Goal: Task Accomplishment & Management: Complete application form

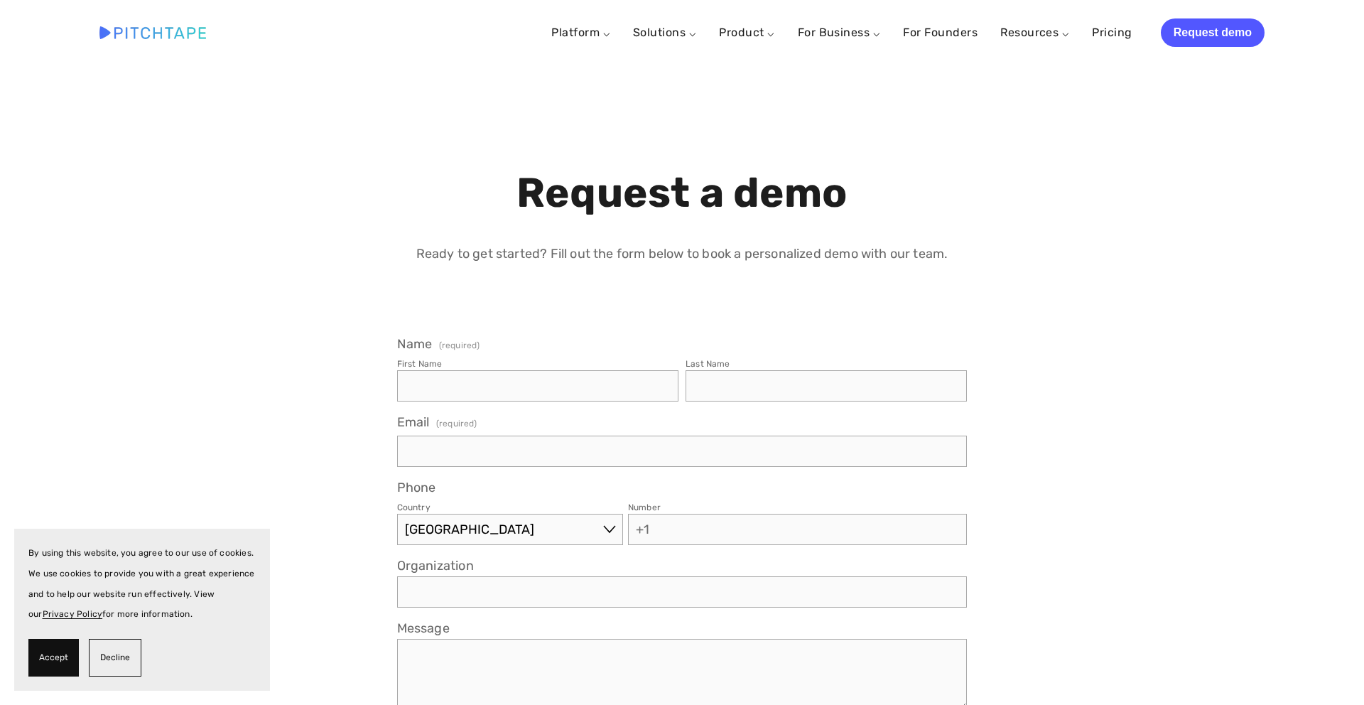
select select "US"
click at [53, 657] on span "Accept" at bounding box center [53, 657] width 29 height 21
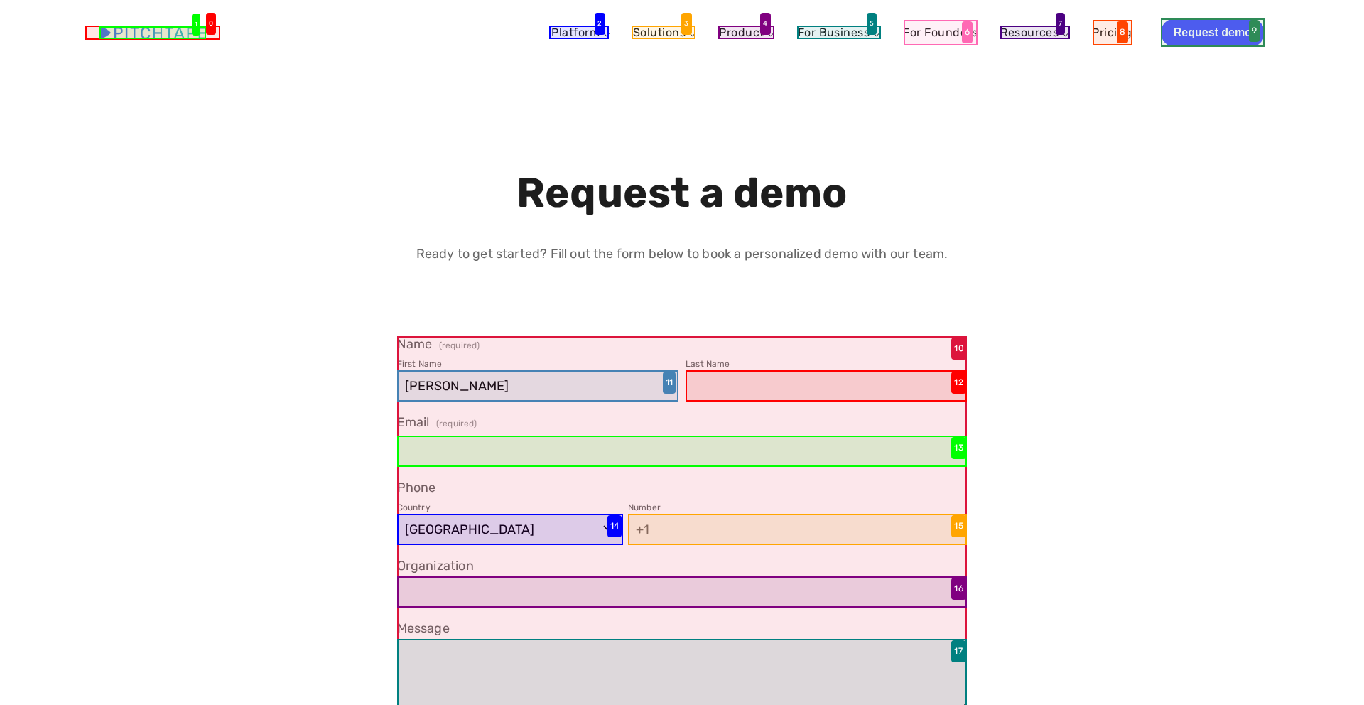
type input "[PERSON_NAME]"
type input "Baumen"
type input "[EMAIL_ADDRESS][DOMAIN_NAME]"
type input "[PHONE_NUMBER]"
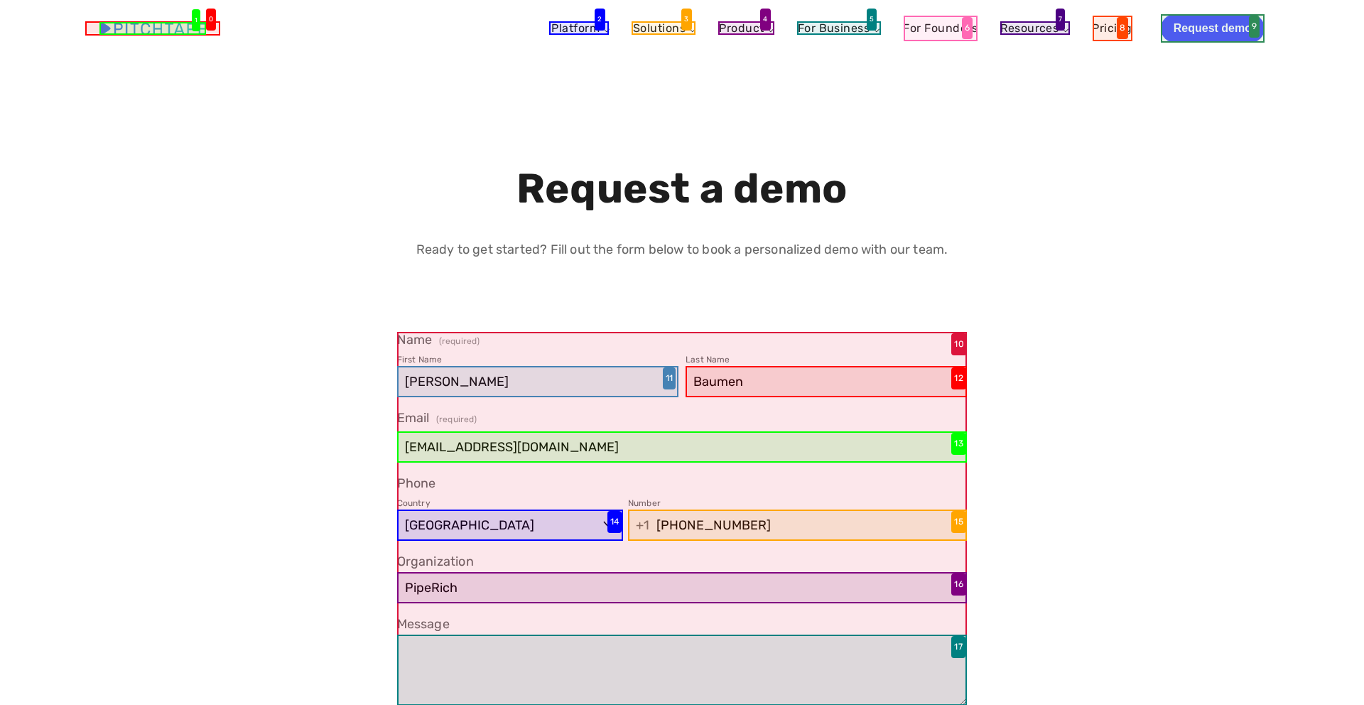
type input "PipeRich"
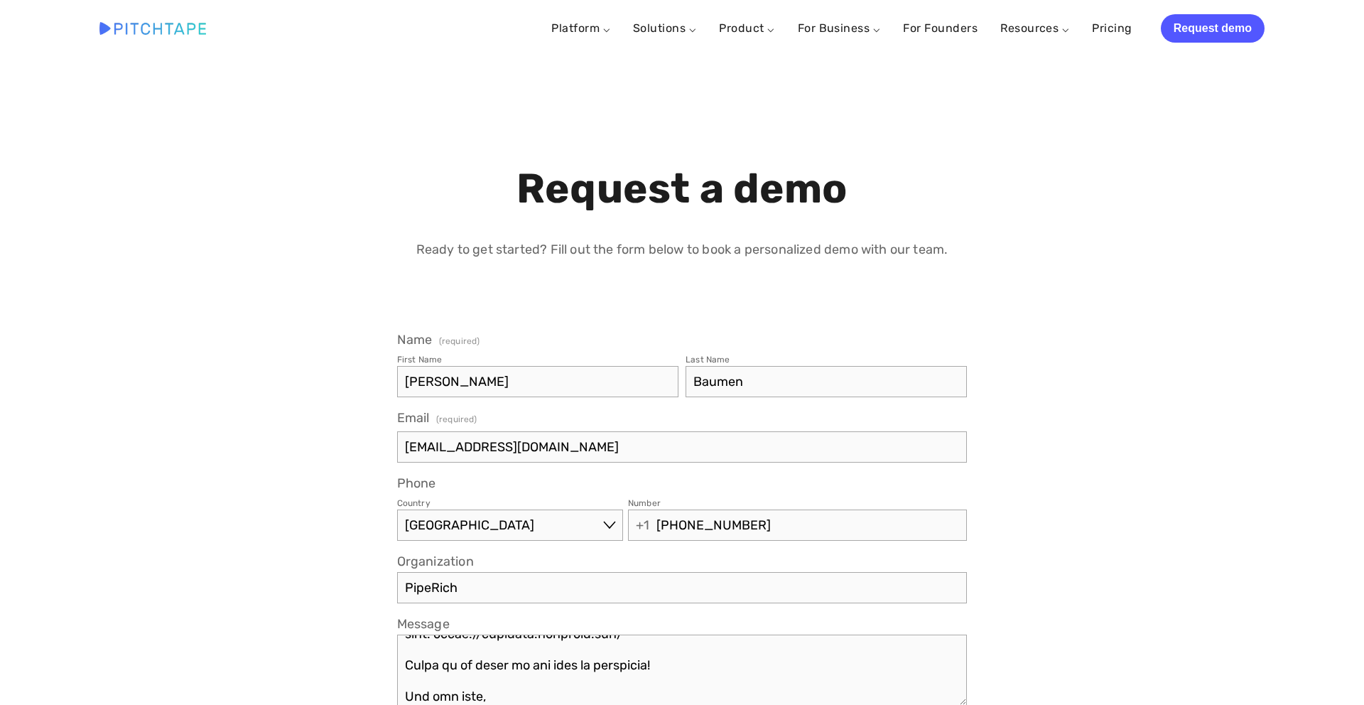
scroll to position [397, 0]
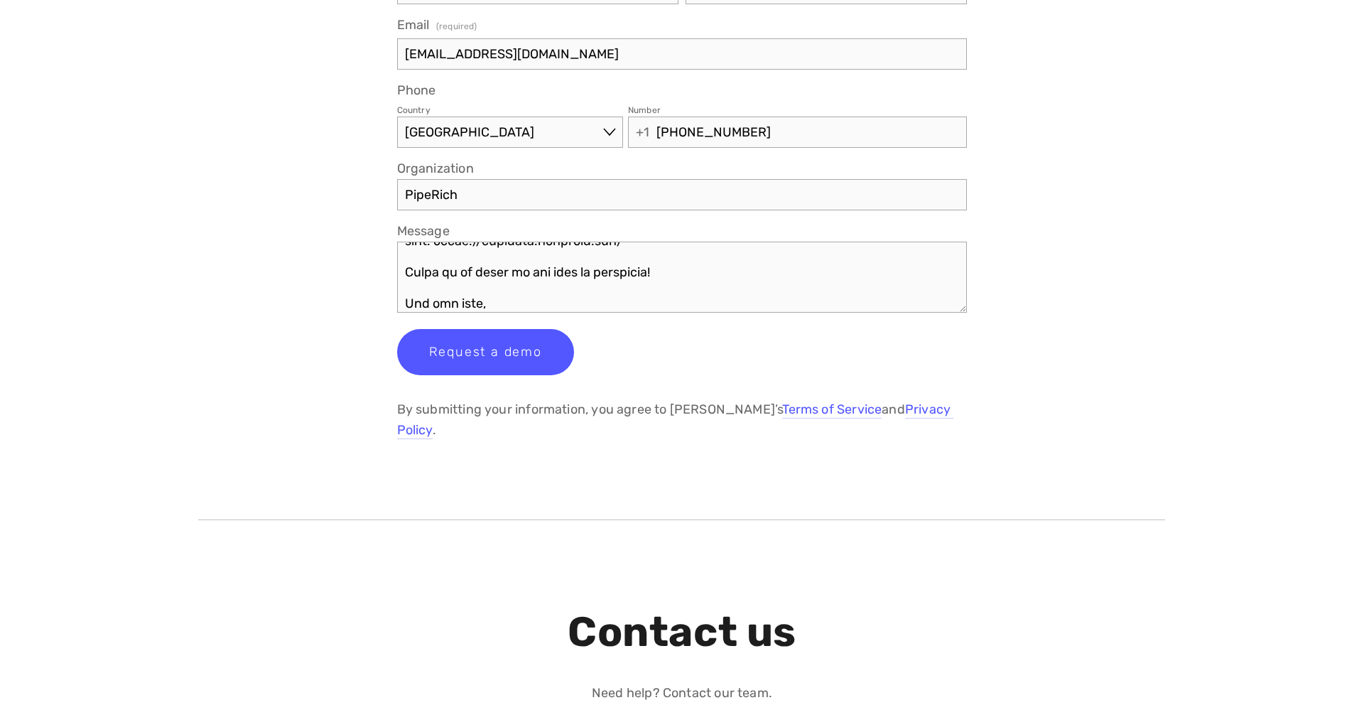
type textarea "Hi Team, I read up on your solutions here on your site and wanted to reach out.…"
click at [484, 352] on span "Request a demo" at bounding box center [485, 352] width 113 height 16
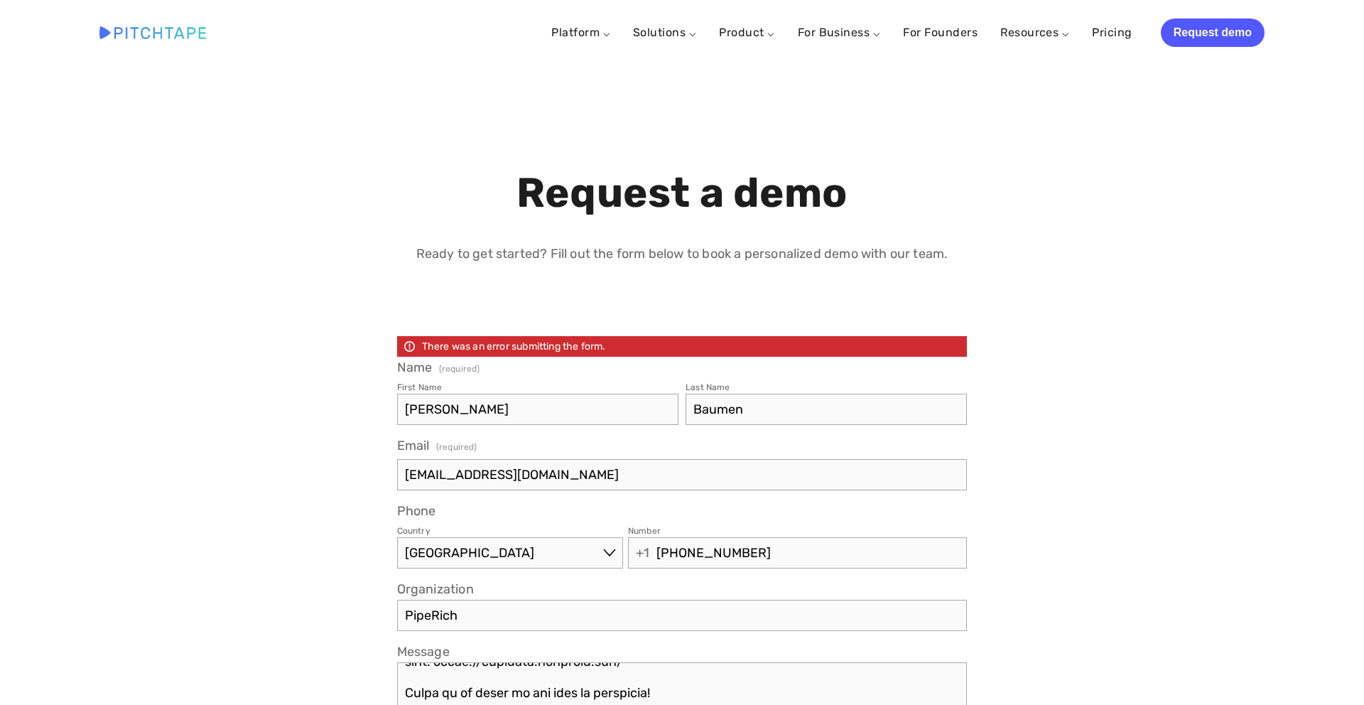
scroll to position [421, 0]
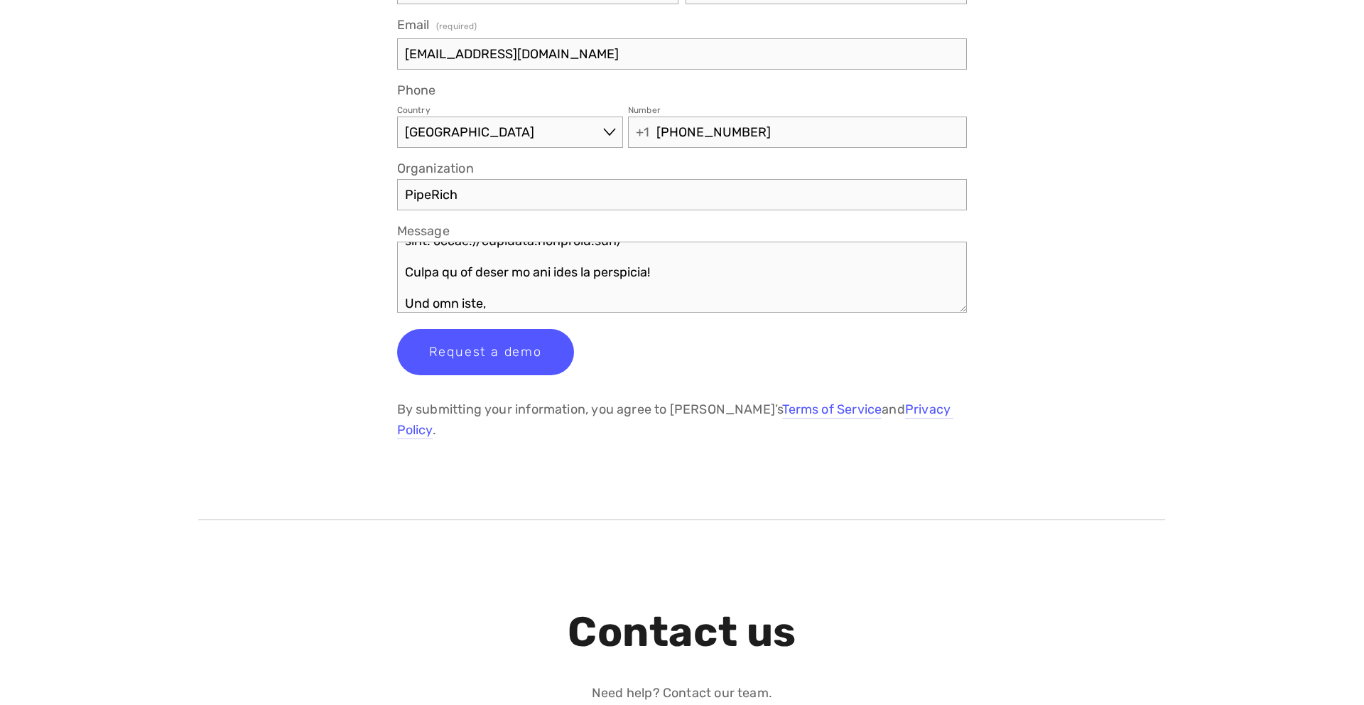
click at [484, 352] on span "Request a demo" at bounding box center [485, 352] width 113 height 16
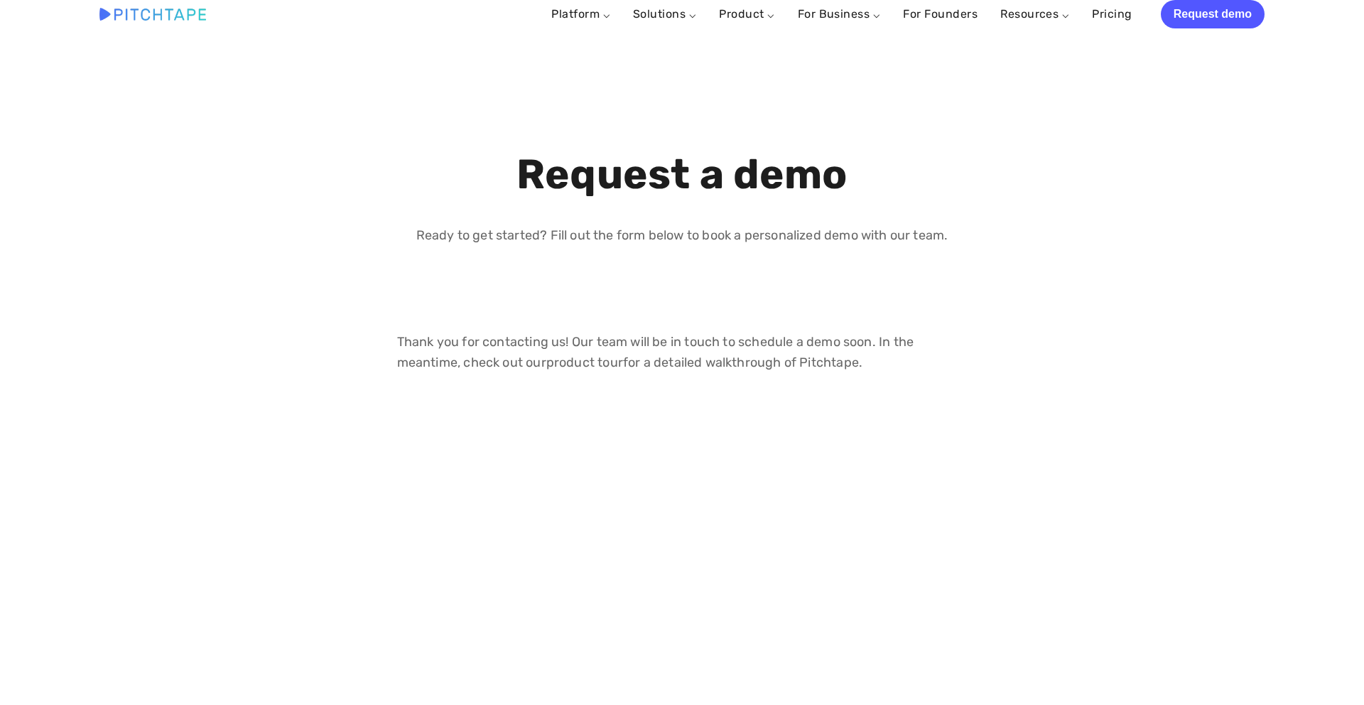
scroll to position [723, 0]
